Goal: Check status: Check status

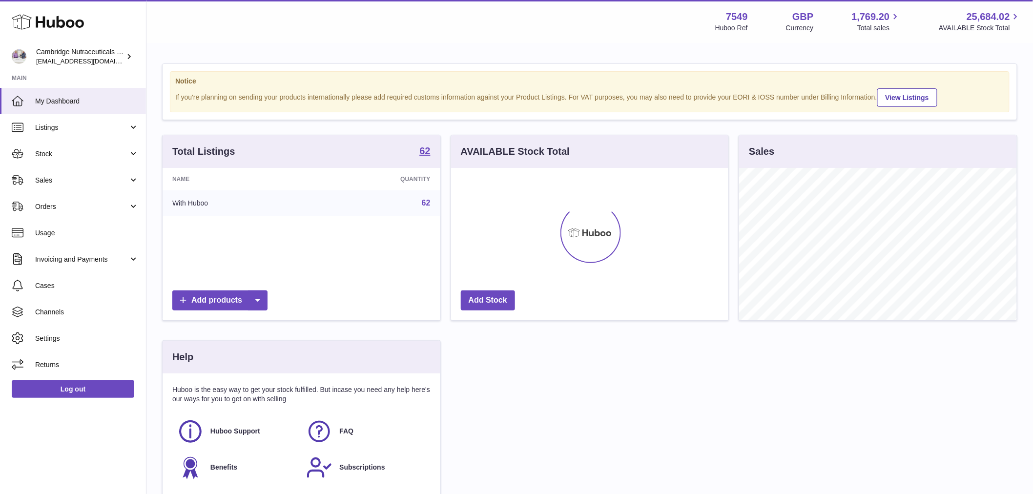
scroll to position [152, 277]
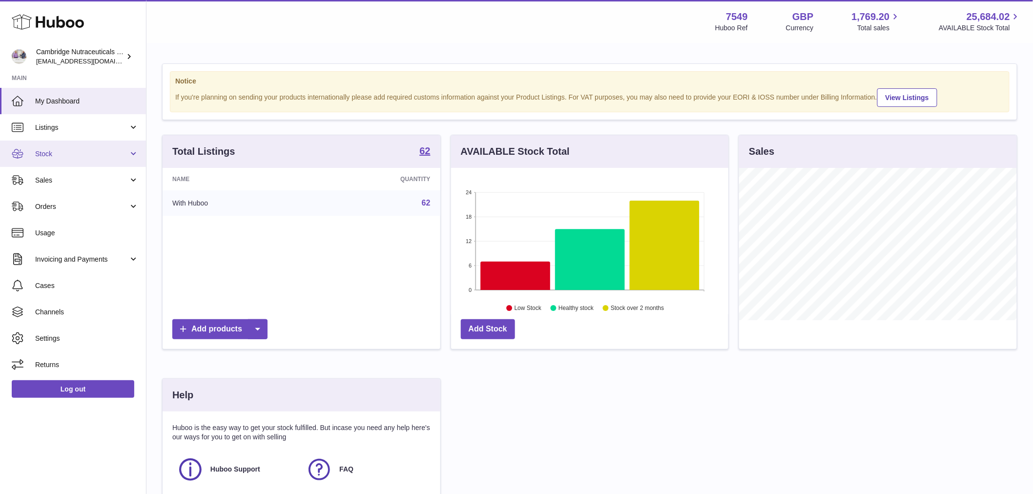
click at [68, 152] on span "Stock" at bounding box center [81, 153] width 93 height 9
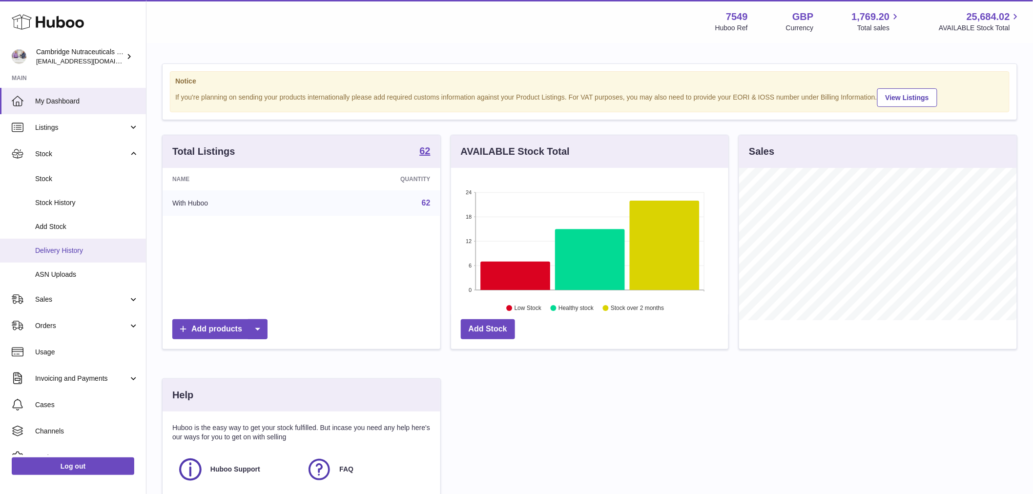
click at [83, 250] on span "Delivery History" at bounding box center [87, 250] width 104 height 9
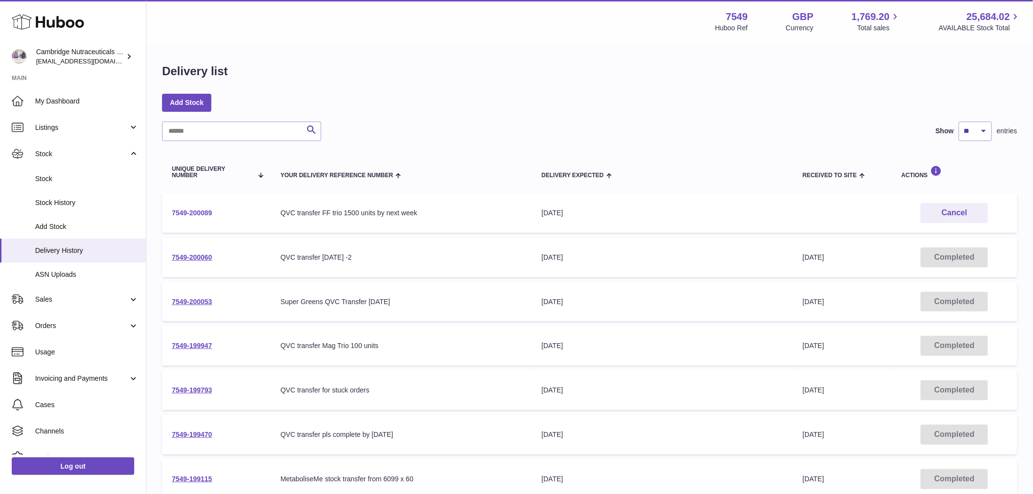
click at [187, 209] on link "7549-200089" at bounding box center [192, 213] width 41 height 8
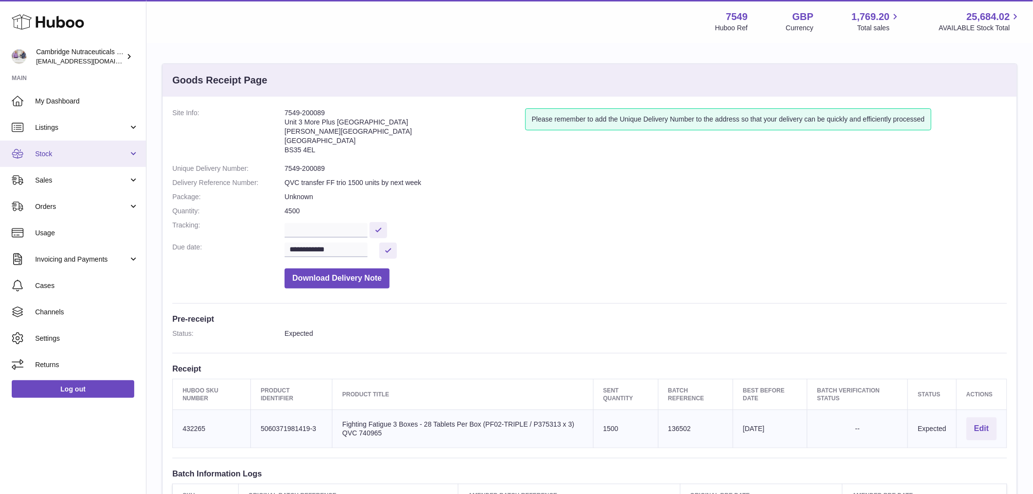
click at [74, 159] on link "Stock" at bounding box center [73, 154] width 146 height 26
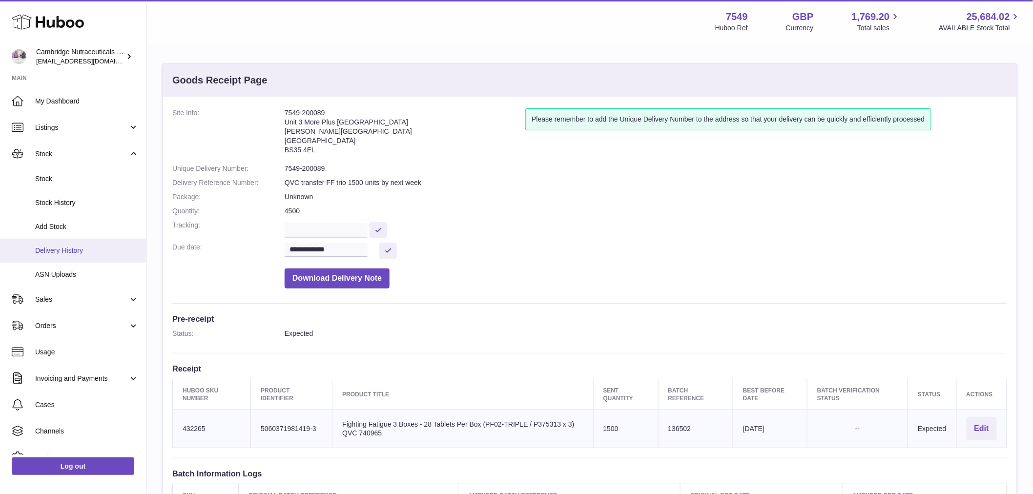
click at [82, 255] on link "Delivery History" at bounding box center [73, 251] width 146 height 24
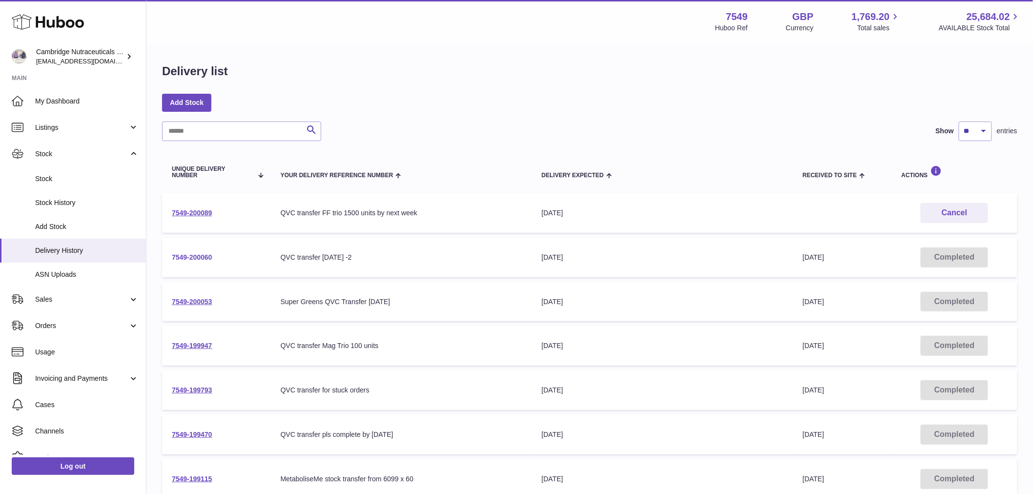
click at [188, 260] on link "7549-200060" at bounding box center [192, 257] width 41 height 8
click at [198, 301] on link "7549-200053" at bounding box center [192, 302] width 41 height 8
drag, startPoint x: 92, startPoint y: 300, endPoint x: 81, endPoint y: 315, distance: 19.2
click at [90, 300] on span "Sales" at bounding box center [81, 299] width 93 height 9
click at [81, 315] on link "Sales" at bounding box center [73, 325] width 146 height 24
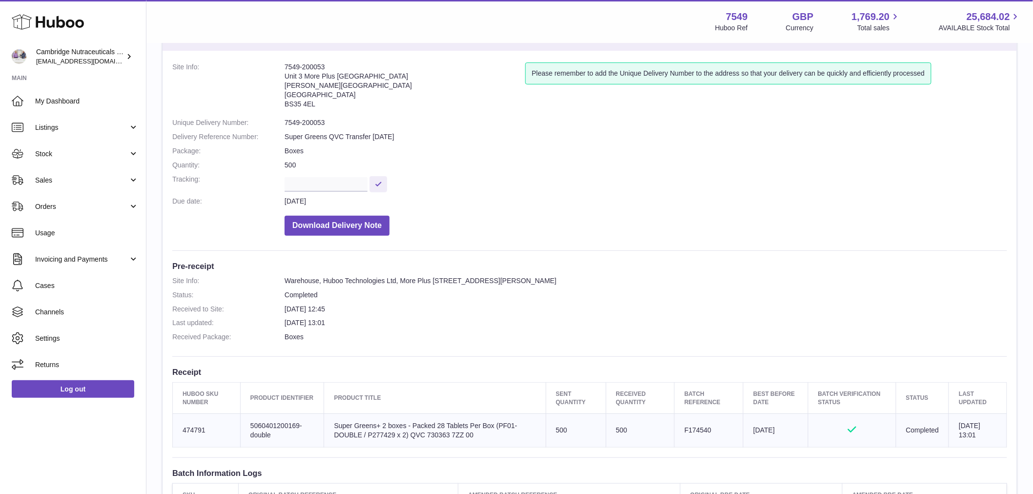
scroll to position [108, 0]
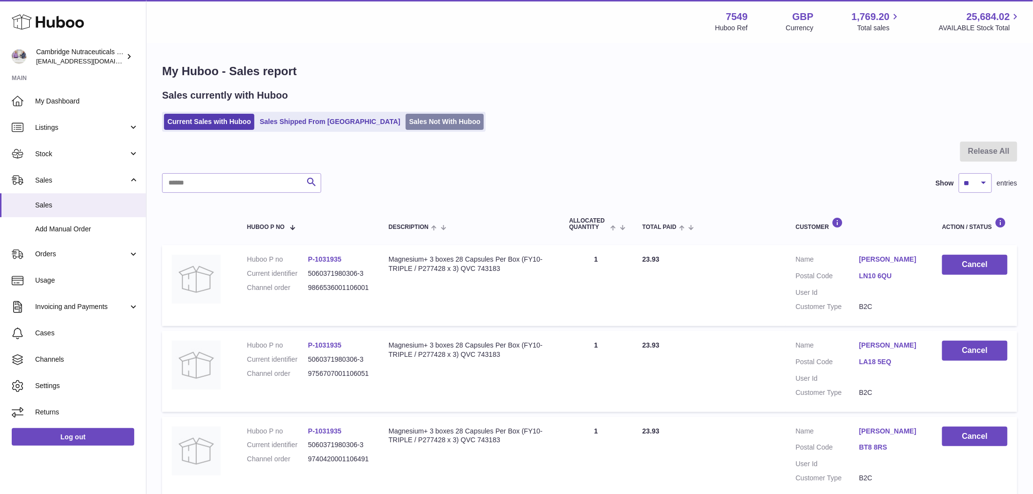
click at [406, 124] on link "Sales Not With Huboo" at bounding box center [445, 122] width 78 height 16
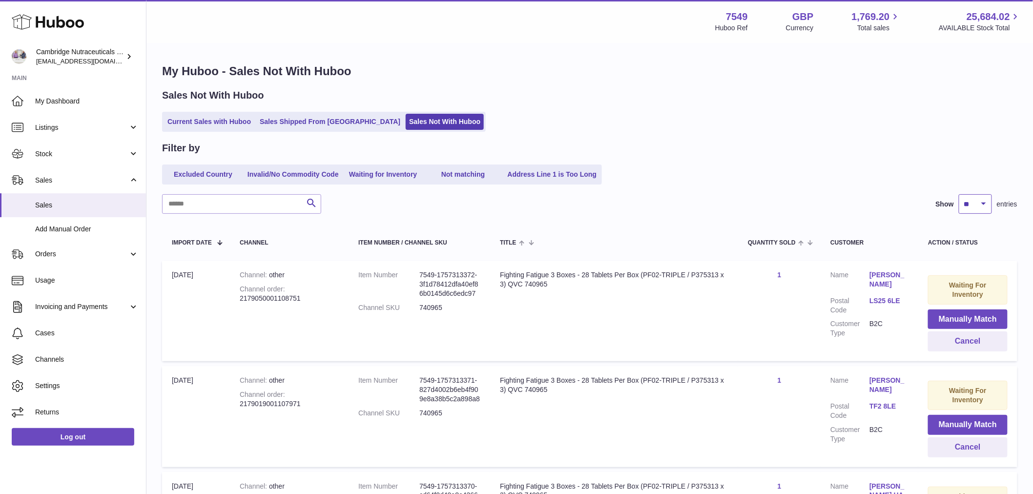
drag, startPoint x: 977, startPoint y: 203, endPoint x: 988, endPoint y: 206, distance: 11.6
click at [977, 203] on select "** ** ** ***" at bounding box center [975, 204] width 33 height 20
select select "***"
click at [959, 194] on select "** ** ** ***" at bounding box center [975, 204] width 33 height 20
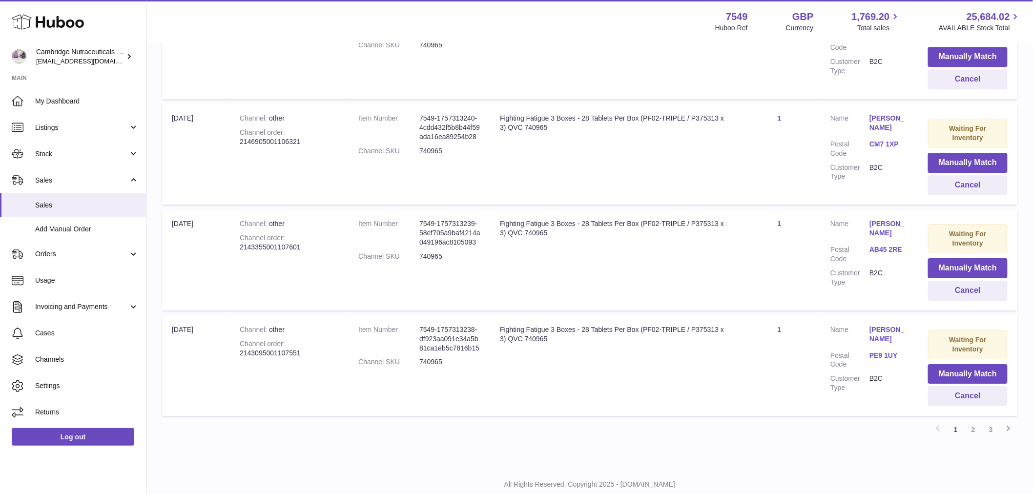
scroll to position [10458, 0]
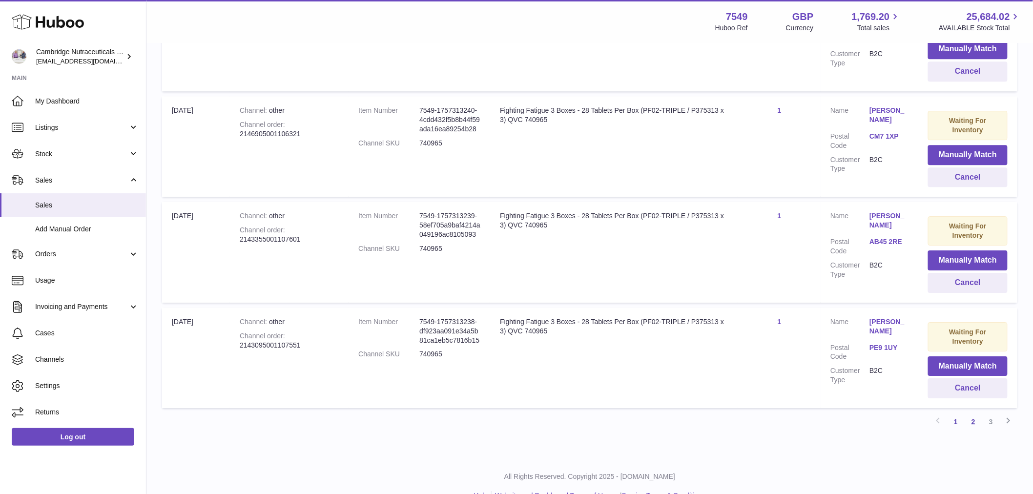
click at [976, 413] on link "2" at bounding box center [974, 422] width 18 height 18
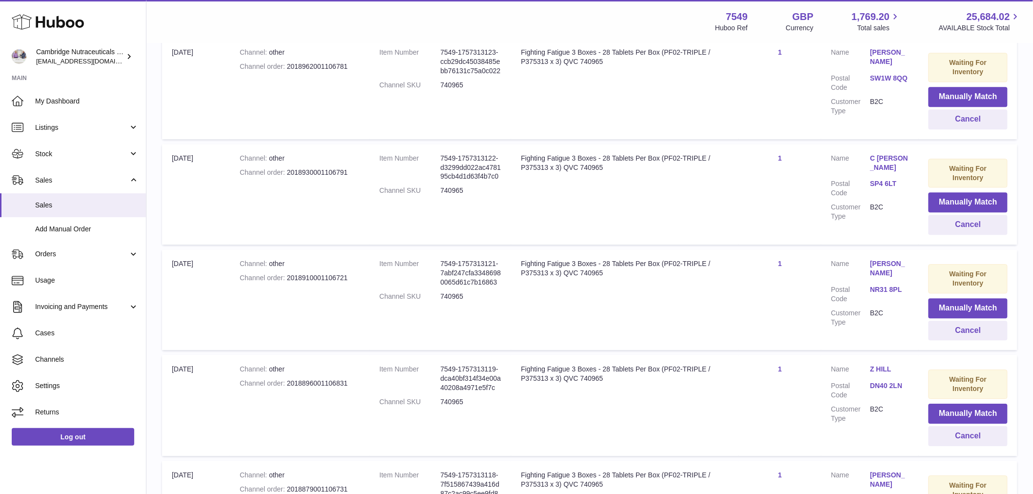
scroll to position [10470, 0]
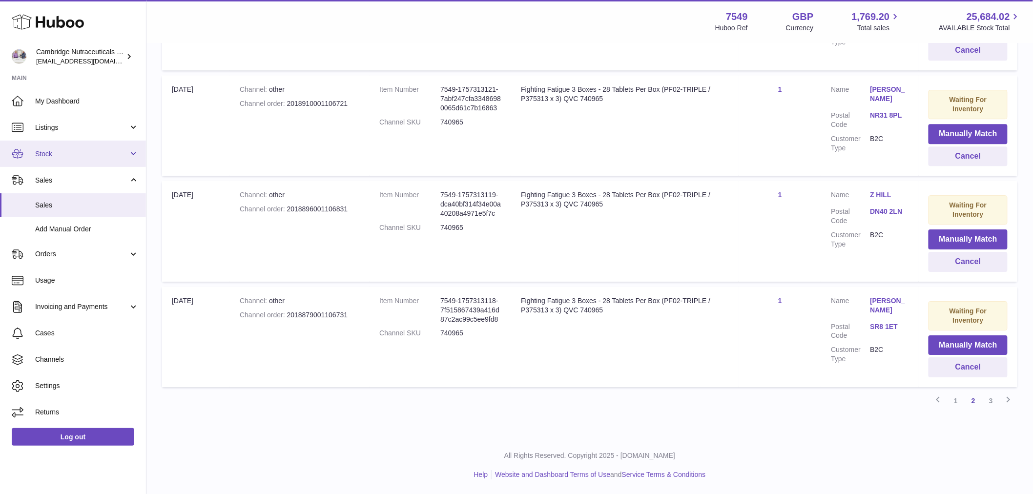
drag, startPoint x: 60, startPoint y: 150, endPoint x: 89, endPoint y: 152, distance: 29.4
click at [60, 150] on span "Stock" at bounding box center [81, 153] width 93 height 9
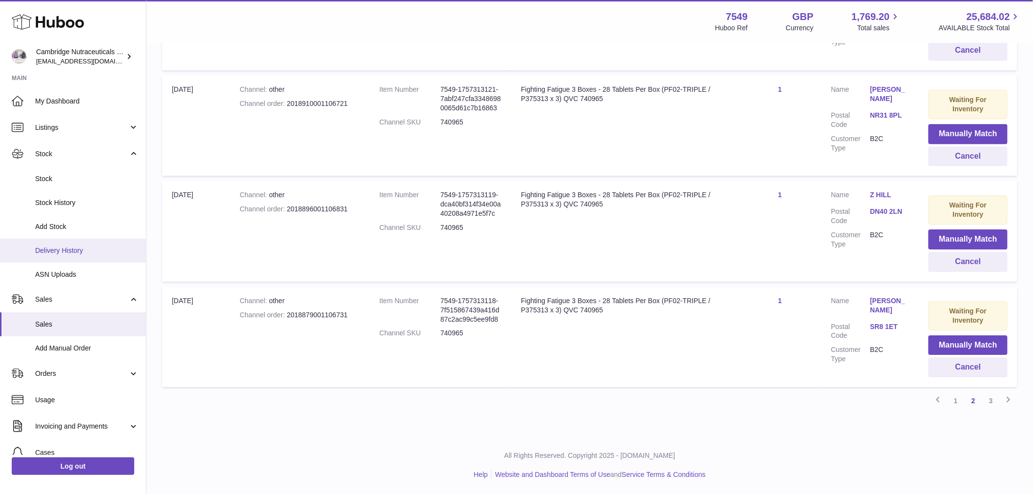
click at [70, 248] on span "Delivery History" at bounding box center [87, 250] width 104 height 9
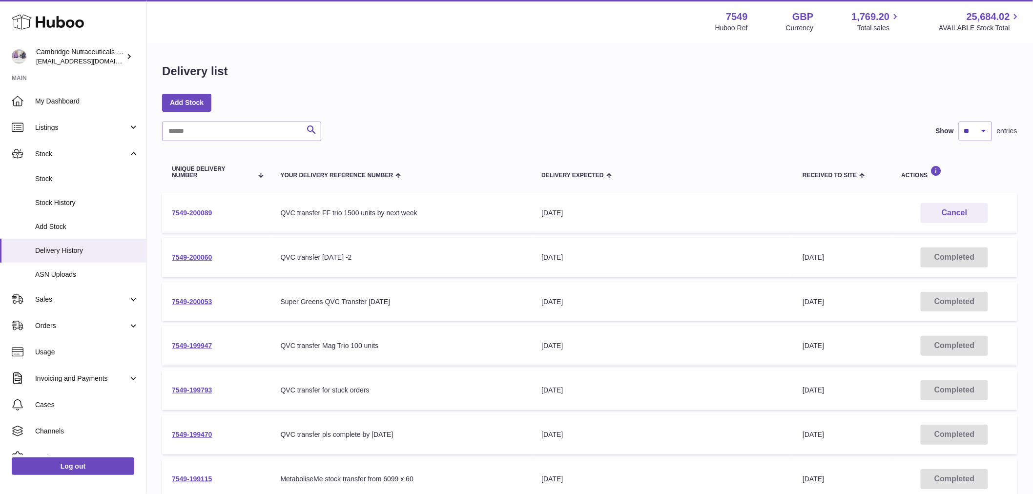
click at [200, 210] on link "7549-200089" at bounding box center [192, 213] width 41 height 8
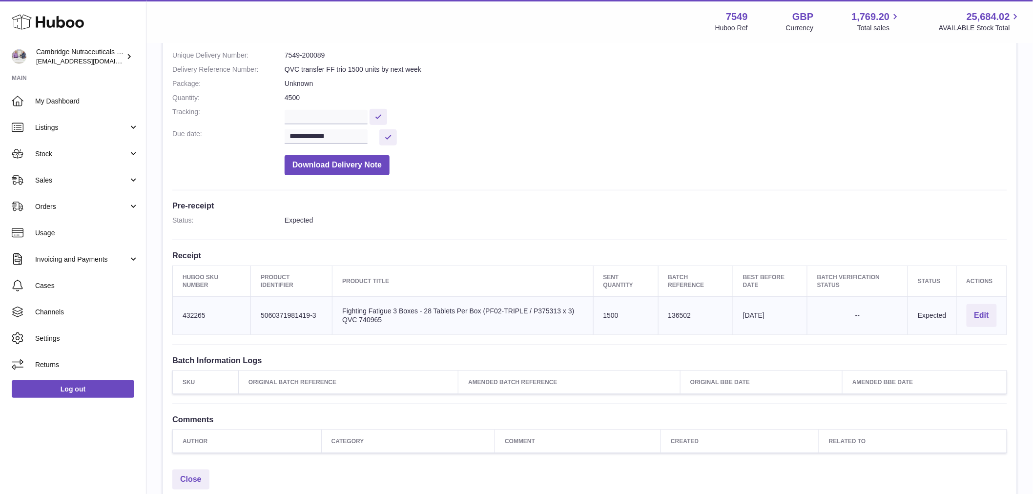
scroll to position [196, 0]
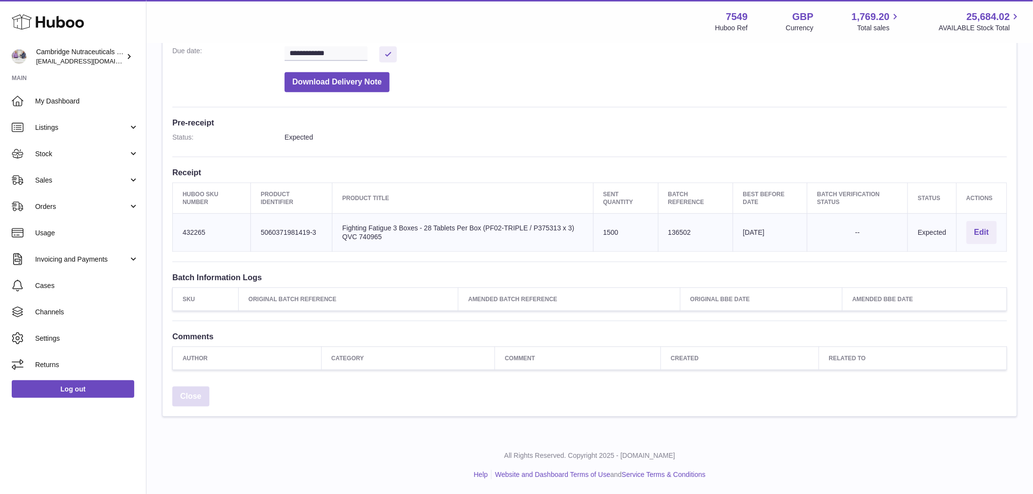
click at [183, 401] on link "Close" at bounding box center [190, 397] width 37 height 20
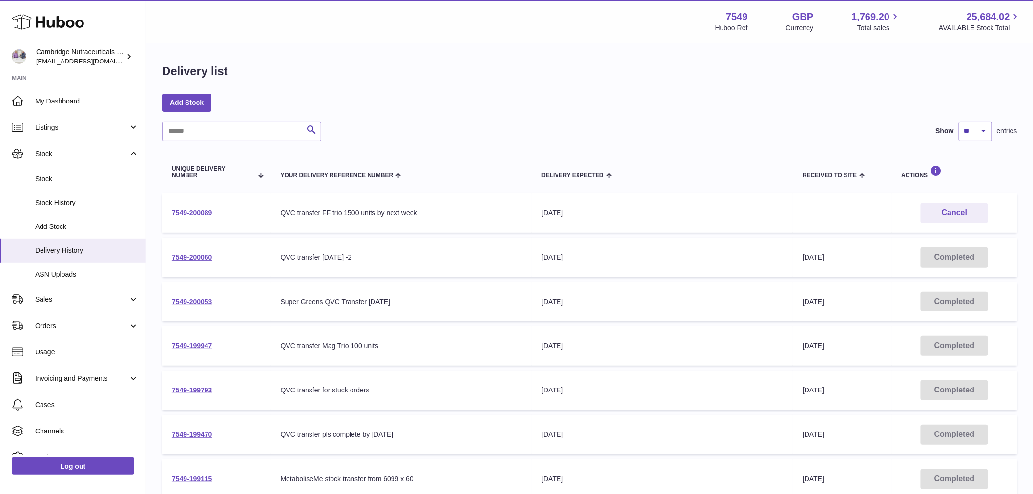
click at [187, 210] on link "7549-200089" at bounding box center [192, 213] width 41 height 8
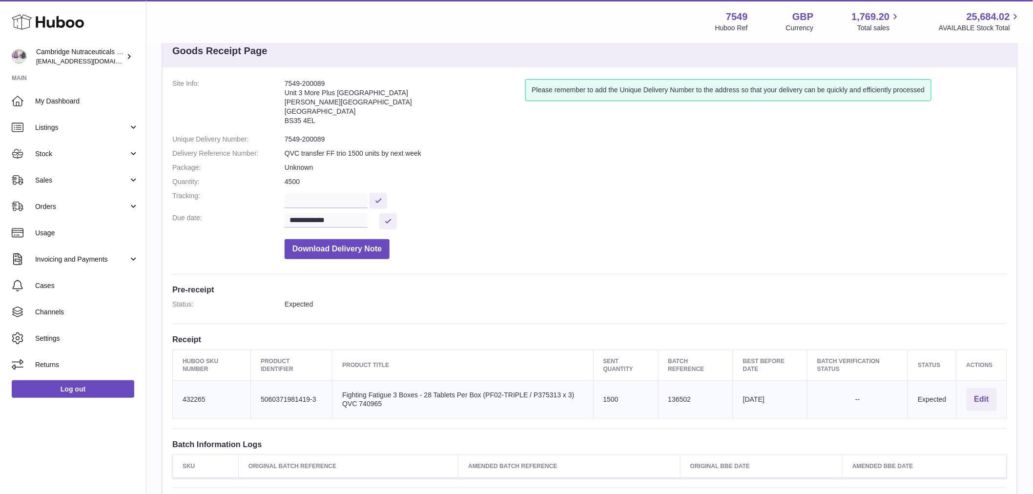
scroll to position [54, 0]
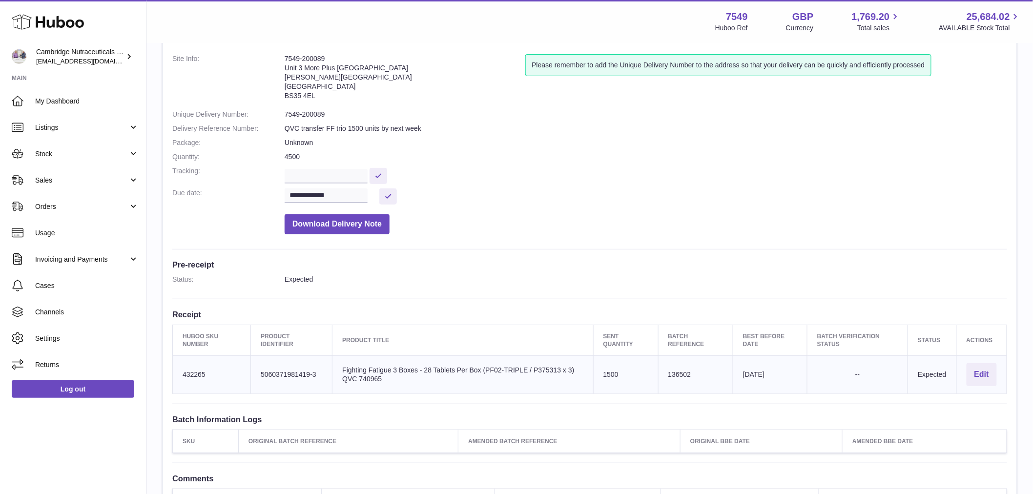
drag, startPoint x: 123, startPoint y: 436, endPoint x: 130, endPoint y: 433, distance: 7.9
click at [125, 436] on div "Huboo Cambridge Nutraceuticals Ltd qvc@camnutra.com Main My Dashboard Listings …" at bounding box center [73, 247] width 146 height 494
click at [674, 373] on td "Batch Reference 136502" at bounding box center [695, 375] width 75 height 38
click at [675, 373] on td "Batch Reference 136502" at bounding box center [695, 375] width 75 height 38
copy td "136502"
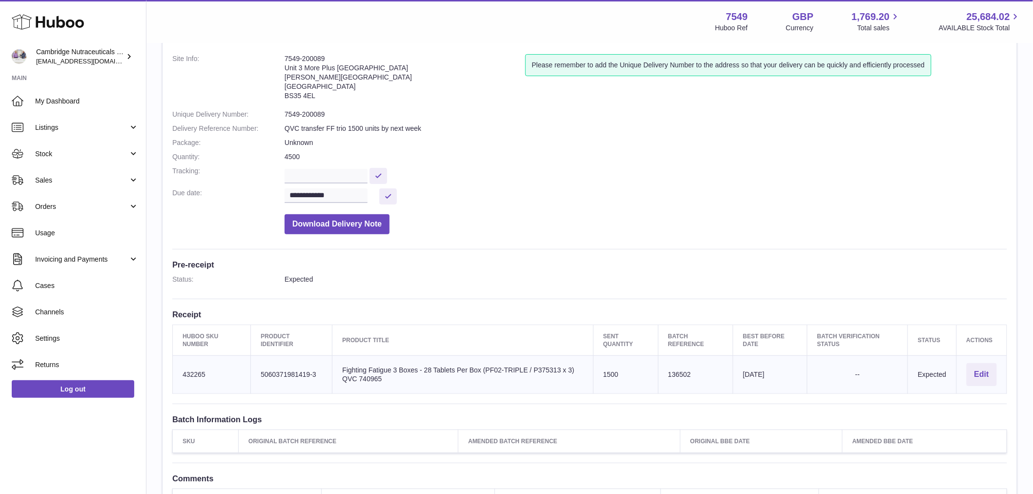
drag, startPoint x: 763, startPoint y: 378, endPoint x: 772, endPoint y: 377, distance: 8.8
click at [765, 377] on td "Best Before Date 2027-11-30" at bounding box center [770, 375] width 74 height 38
drag, startPoint x: 777, startPoint y: 376, endPoint x: 741, endPoint y: 369, distance: 36.8
click at [741, 369] on td "Best Before Date 2027-11-30" at bounding box center [770, 375] width 74 height 38
copy td "2027-11-30"
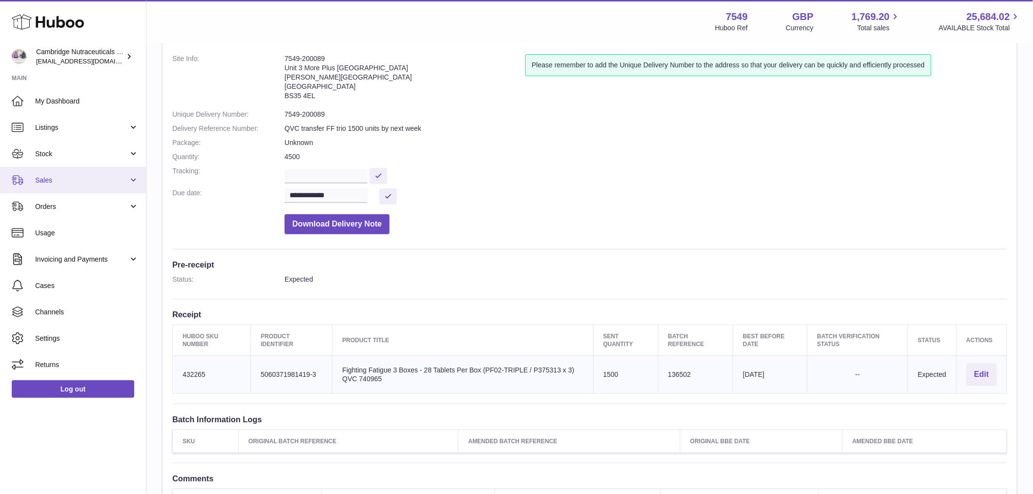
click at [76, 177] on span "Sales" at bounding box center [81, 180] width 93 height 9
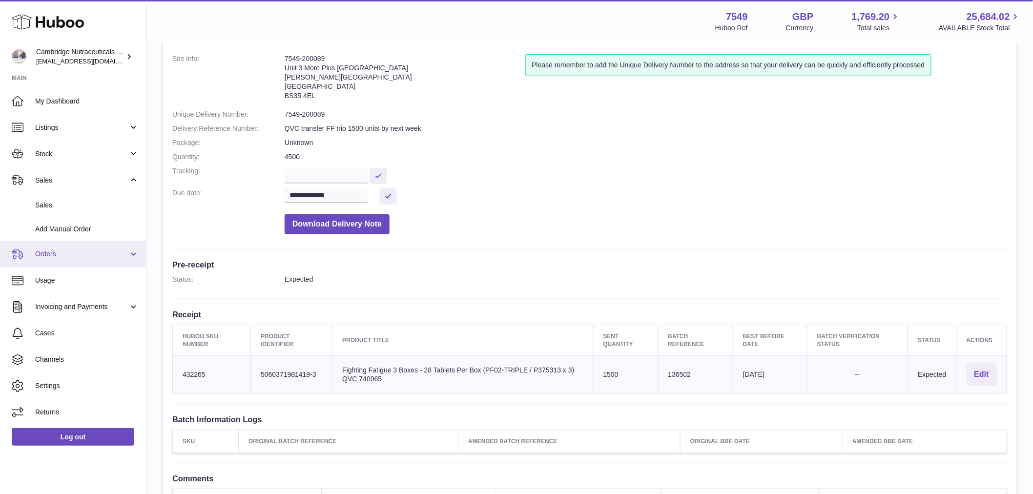
click at [90, 254] on span "Orders" at bounding box center [81, 254] width 93 height 9
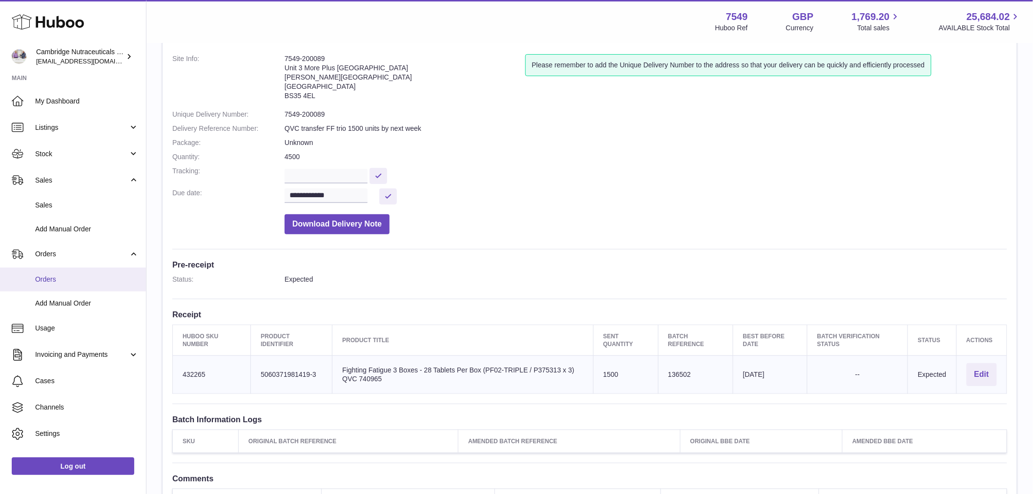
click at [77, 271] on link "Orders" at bounding box center [73, 280] width 146 height 24
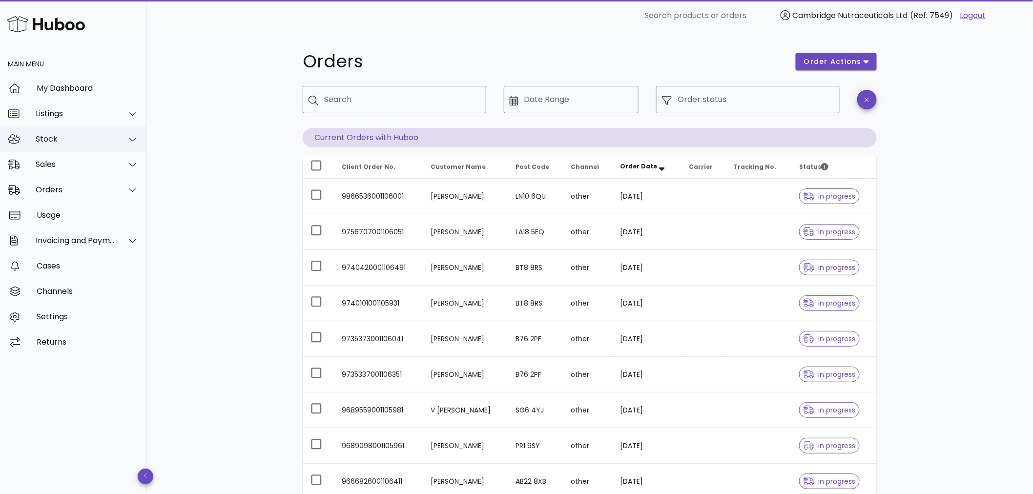
click at [99, 145] on div "Stock" at bounding box center [73, 138] width 146 height 25
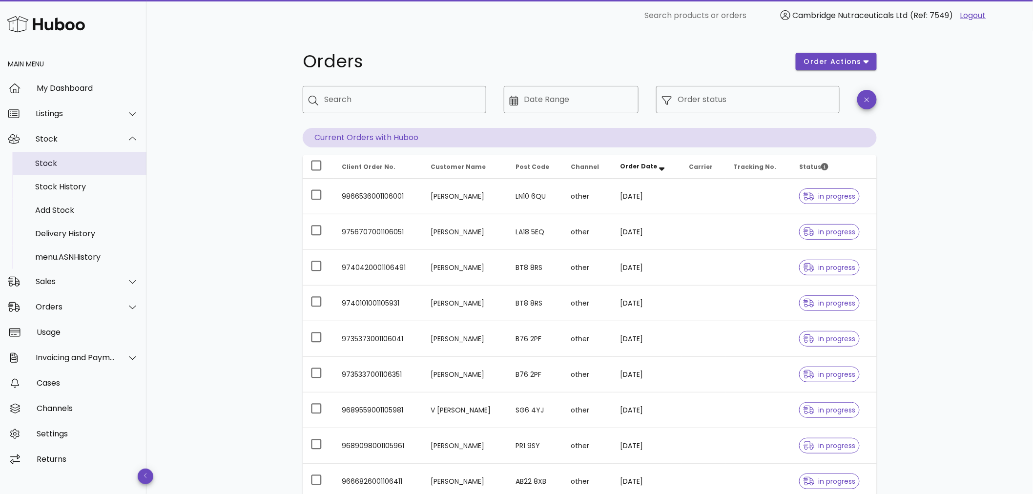
click at [88, 159] on div "Stock" at bounding box center [87, 163] width 104 height 9
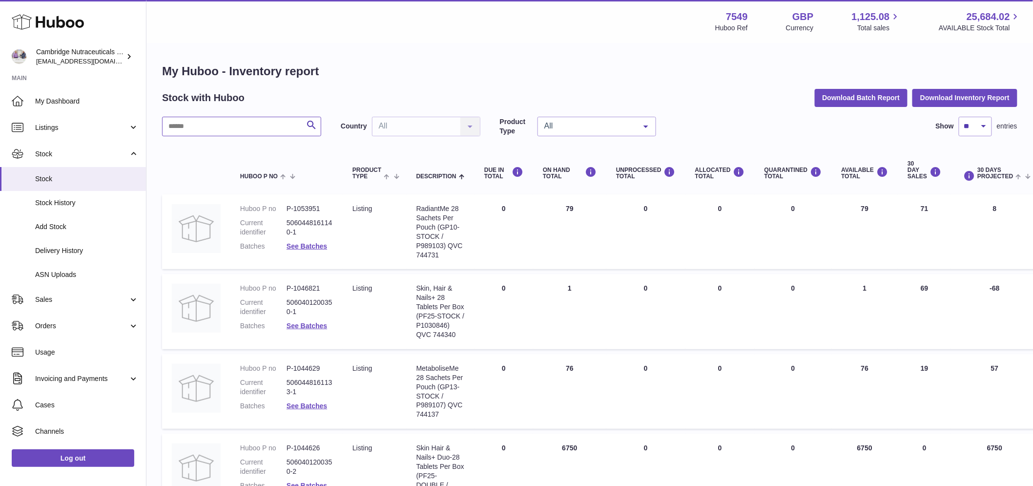
drag, startPoint x: 194, startPoint y: 130, endPoint x: 200, endPoint y: 135, distance: 7.3
click at [197, 132] on input "text" at bounding box center [241, 127] width 159 height 20
type input "***"
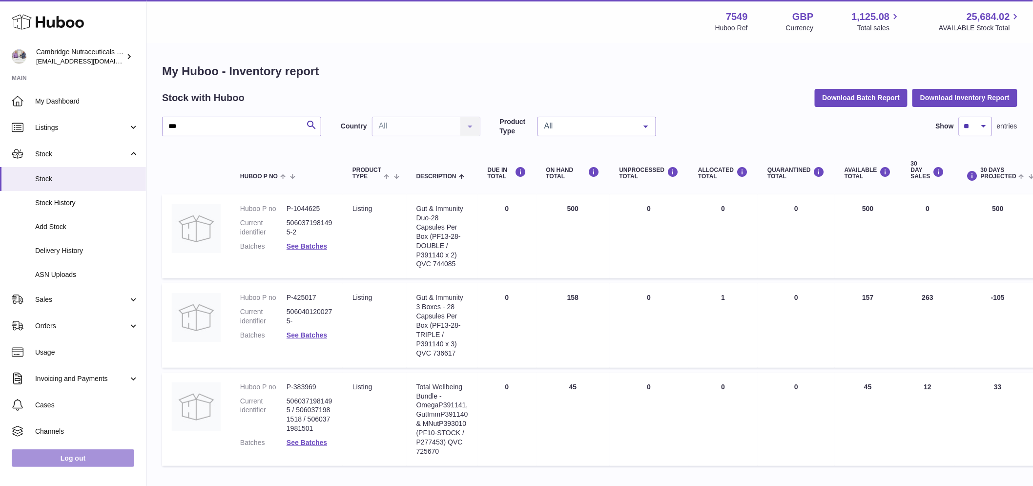
drag, startPoint x: 82, startPoint y: 463, endPoint x: 88, endPoint y: 457, distance: 9.0
click at [83, 463] on link "Log out" at bounding box center [73, 458] width 123 height 18
